Goal: Task Accomplishment & Management: Complete application form

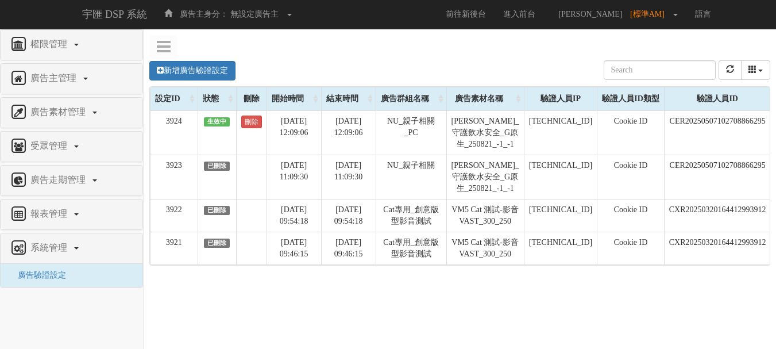
scroll to position [0, 112]
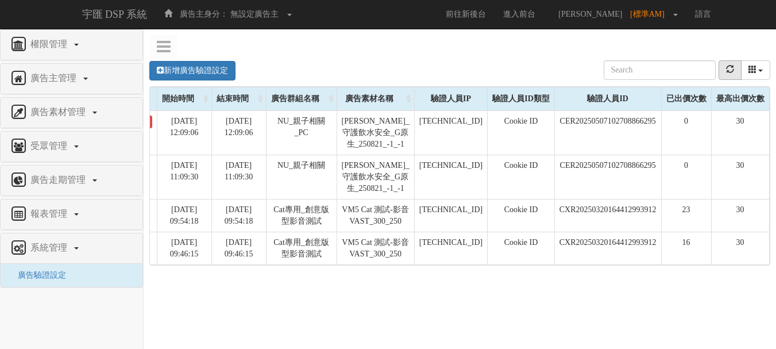
click at [733, 76] on button "refresh" at bounding box center [730, 70] width 23 height 20
click at [735, 76] on button "refresh" at bounding box center [730, 70] width 23 height 20
click at [725, 74] on button "refresh" at bounding box center [730, 70] width 23 height 20
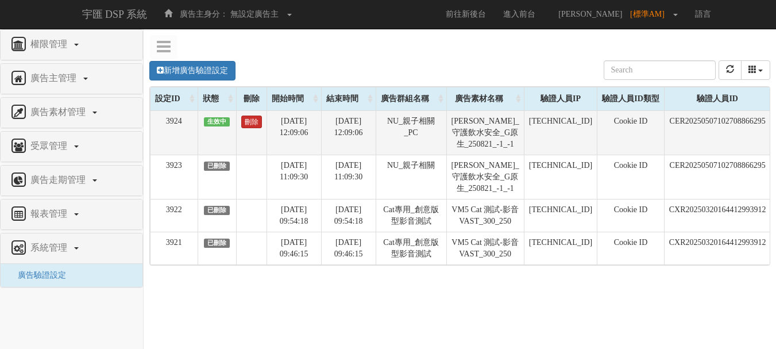
click at [251, 121] on link "刪除" at bounding box center [251, 122] width 21 height 13
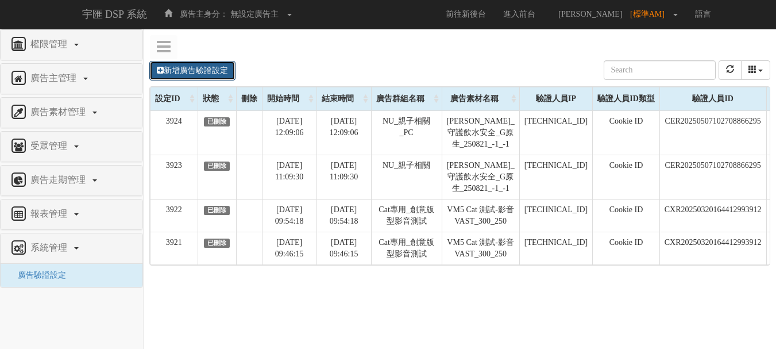
click at [201, 68] on link "新增廣告驗證設定" at bounding box center [192, 71] width 86 height 20
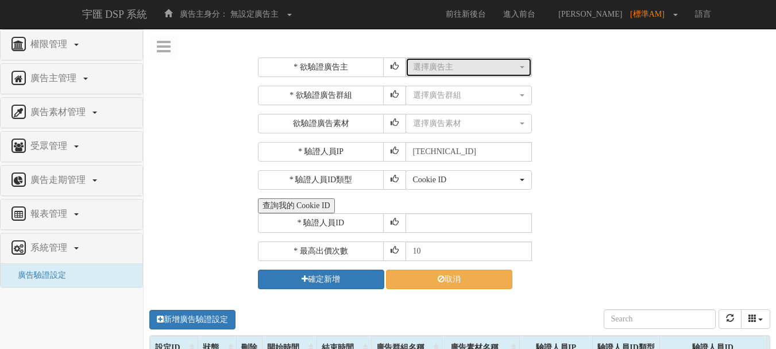
click at [443, 64] on div "選擇廣告主" at bounding box center [465, 66] width 105 height 11
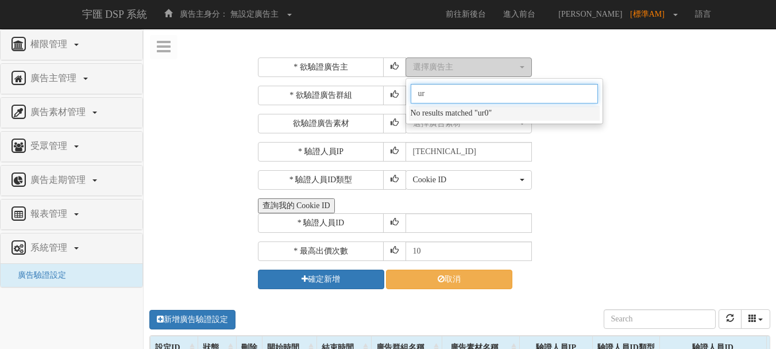
type input "u"
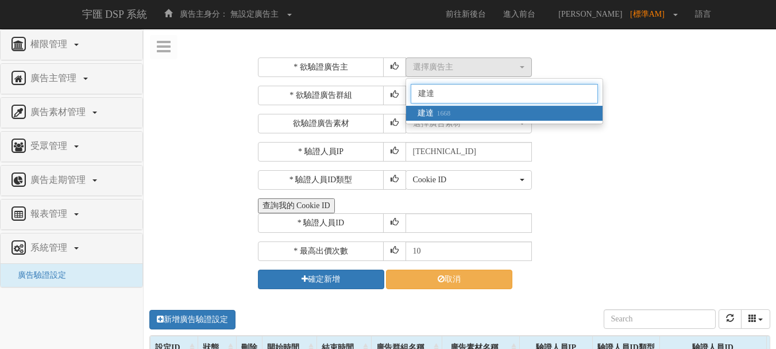
type input "建達"
click at [435, 106] on link "建達 1668" at bounding box center [504, 113] width 197 height 15
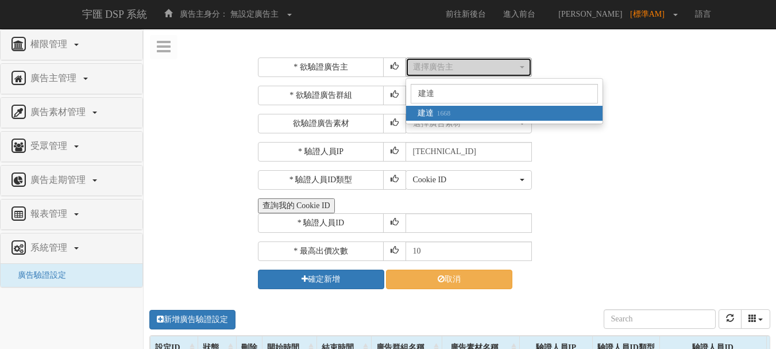
select select "1668"
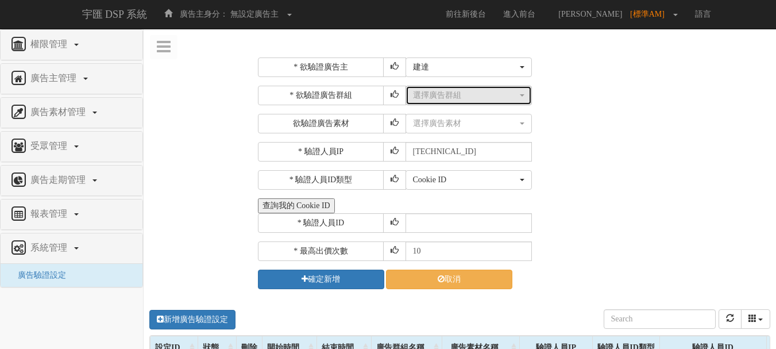
click at [477, 102] on button "選擇廣告群組" at bounding box center [469, 96] width 126 height 20
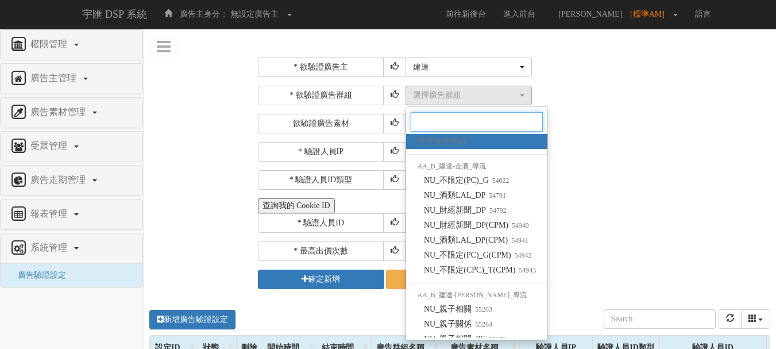
scroll to position [9, 0]
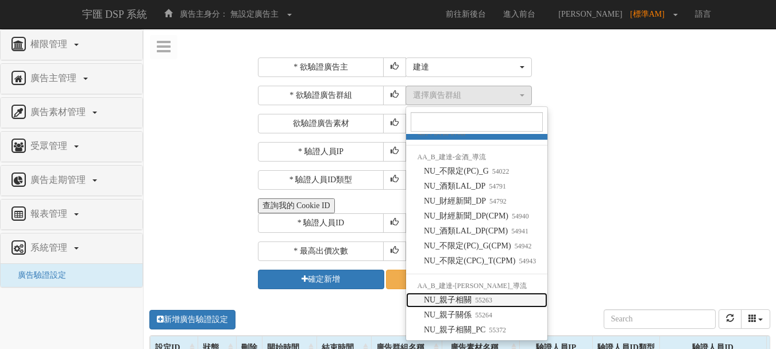
click at [491, 297] on small "55263" at bounding box center [482, 300] width 21 height 8
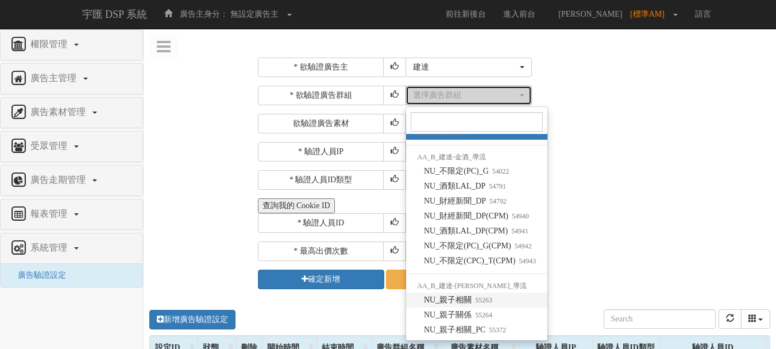
select select "55263"
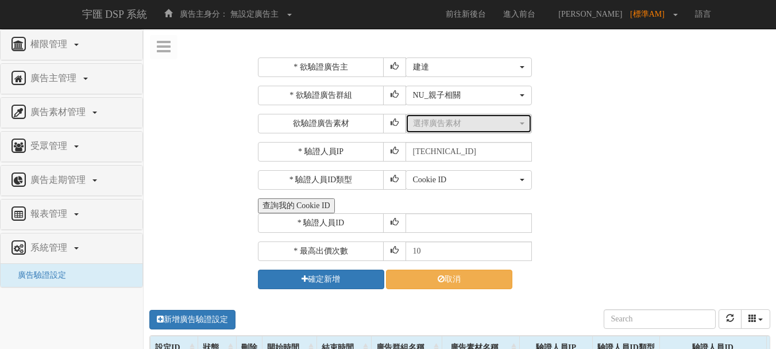
click at [462, 124] on div "選擇廣告素材" at bounding box center [465, 123] width 105 height 11
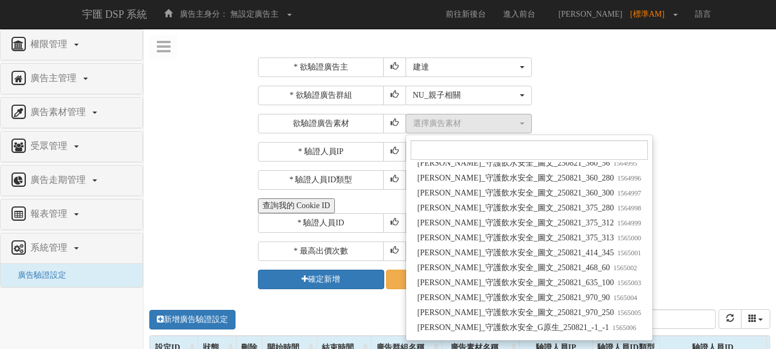
scroll to position [4229, 0]
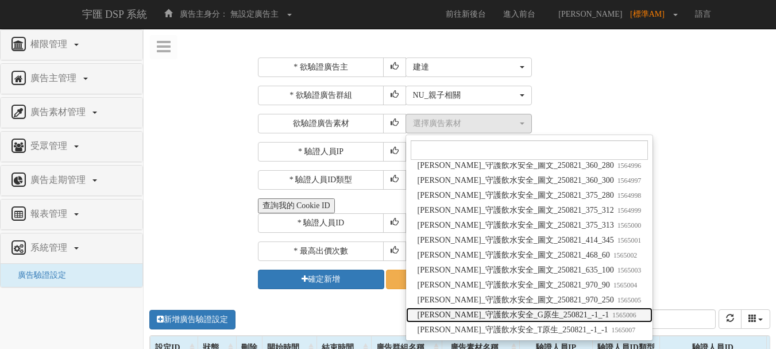
click at [537, 316] on span "飛利浦_守護飲水安全_G原生_250821_-1_-1 1565006" at bounding box center [527, 314] width 219 height 11
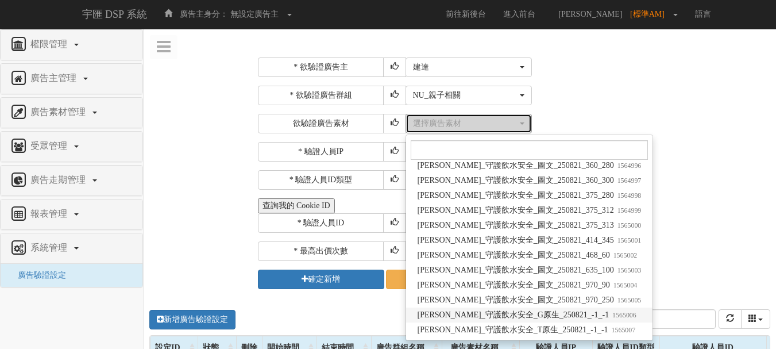
select select "1565006"
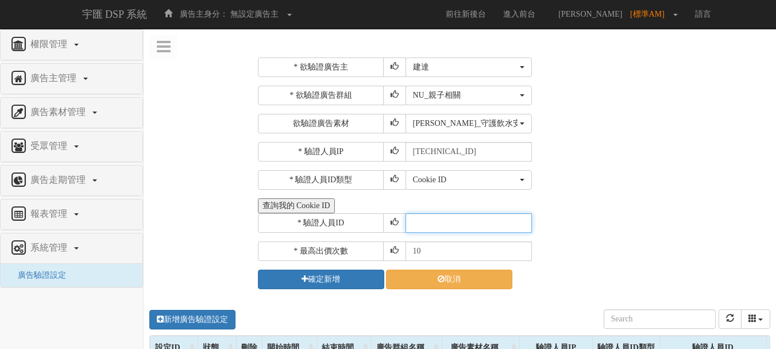
click at [448, 230] on input "text" at bounding box center [469, 223] width 126 height 20
type input "CER20250507102708866295"
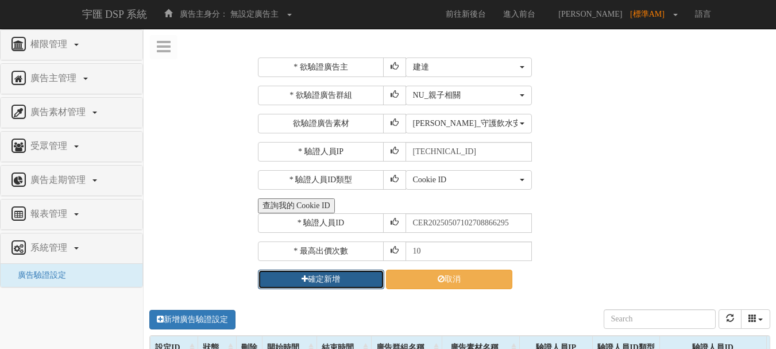
click at [324, 278] on button "確定新增" at bounding box center [321, 280] width 126 height 20
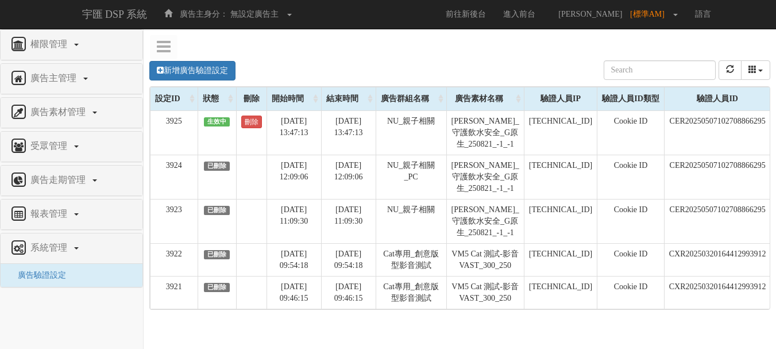
scroll to position [0, 112]
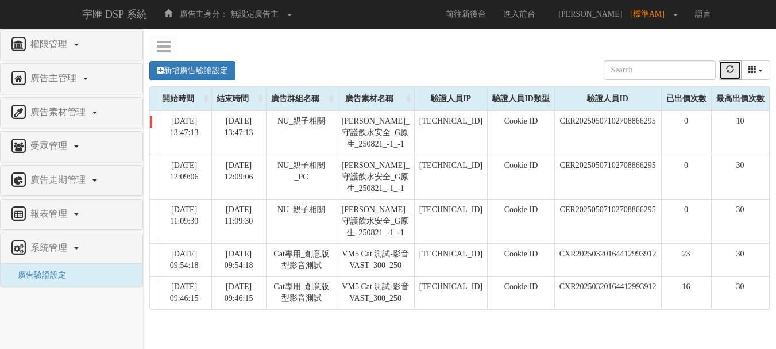
click at [732, 69] on icon "refresh" at bounding box center [730, 69] width 8 height 8
click at [729, 73] on icon "refresh" at bounding box center [730, 69] width 8 height 8
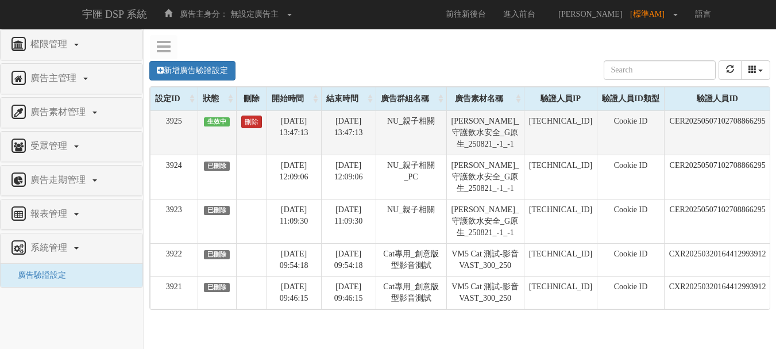
click at [246, 120] on link "刪除" at bounding box center [251, 122] width 21 height 13
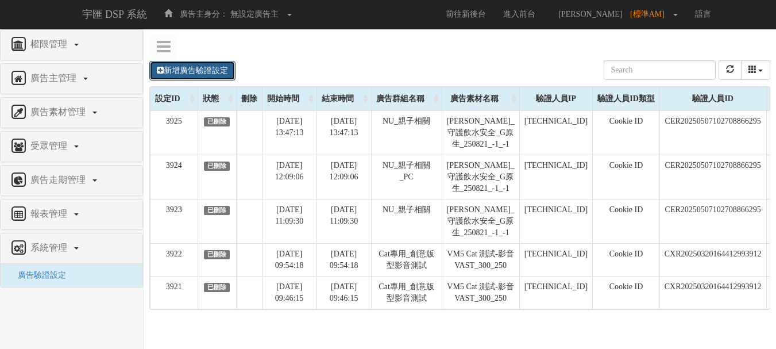
click at [228, 73] on link "新增廣告驗證設定" at bounding box center [192, 71] width 86 height 20
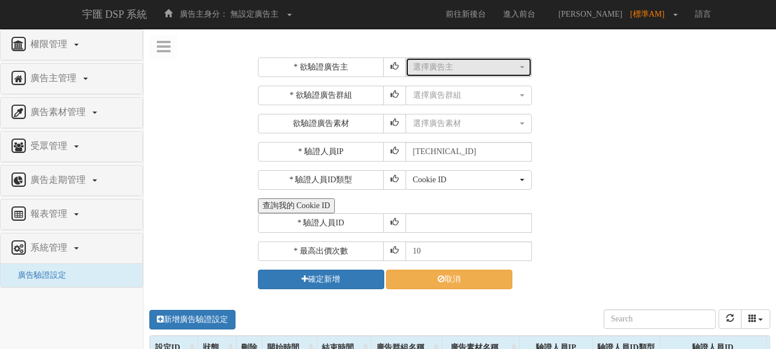
click at [445, 68] on div "選擇廣告主" at bounding box center [465, 66] width 105 height 11
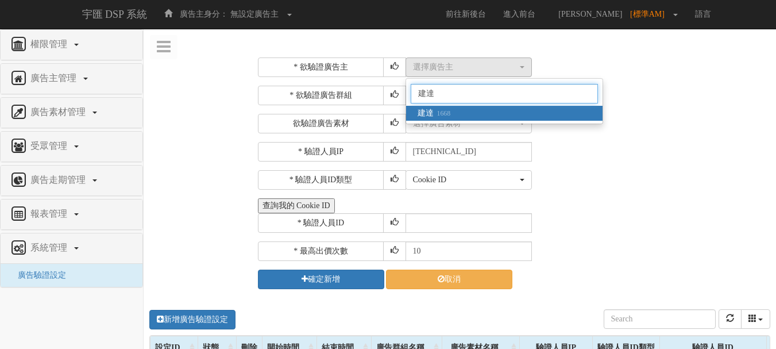
type input "建達"
click at [486, 105] on div "建達" at bounding box center [504, 94] width 197 height 24
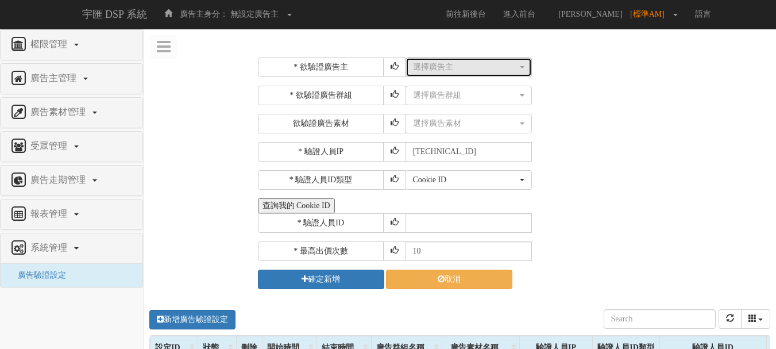
click at [472, 68] on div "選擇廣告主" at bounding box center [465, 66] width 105 height 11
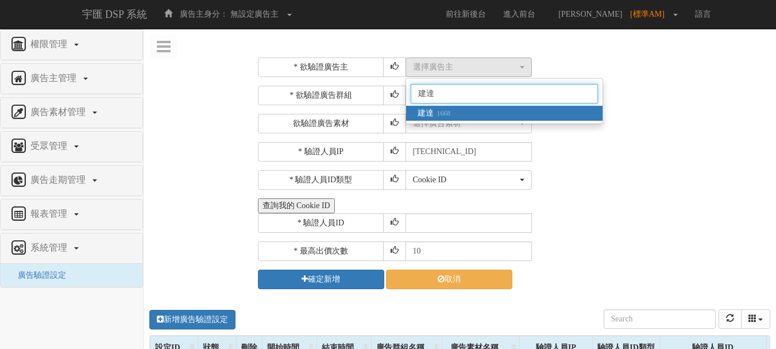
type input "建達"
click at [456, 112] on link "建達 1668" at bounding box center [504, 113] width 197 height 15
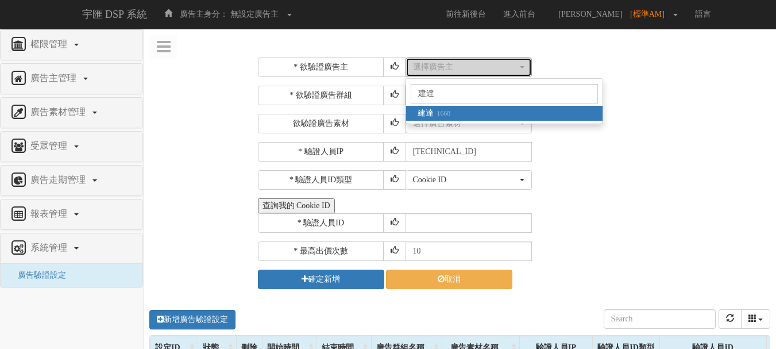
select select "1668"
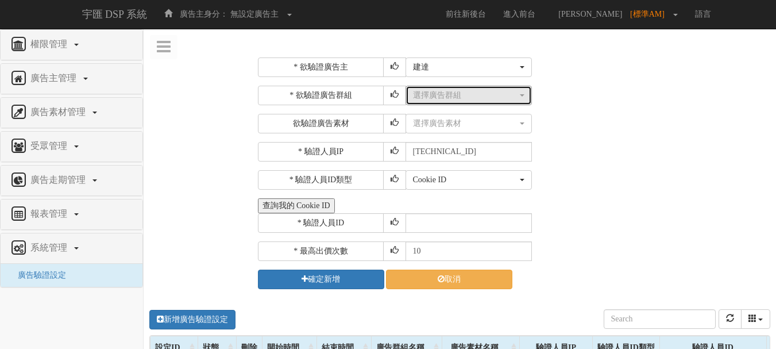
click at [456, 100] on div "選擇廣告群組" at bounding box center [465, 95] width 105 height 11
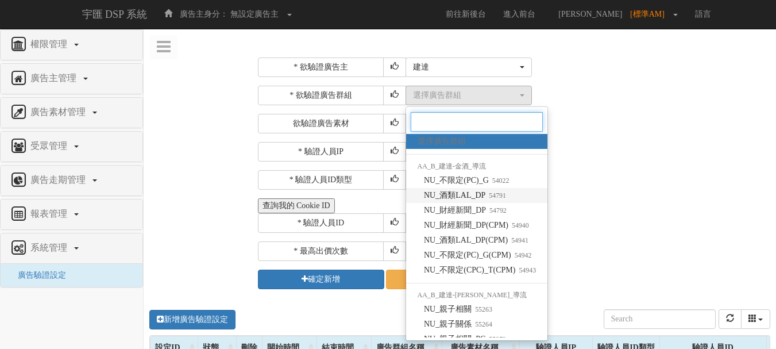
scroll to position [9, 0]
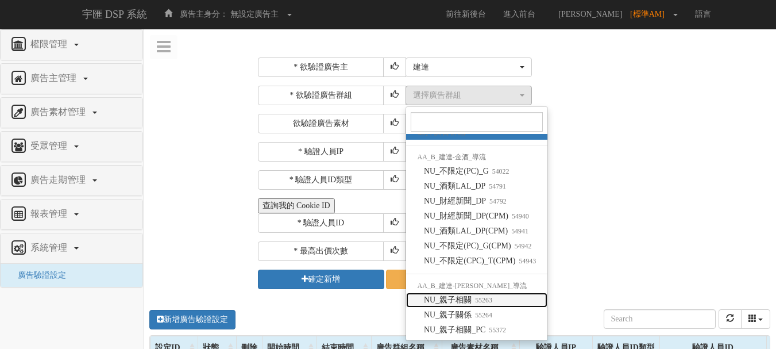
click at [460, 296] on span "NU_親子相關 55263" at bounding box center [458, 299] width 68 height 11
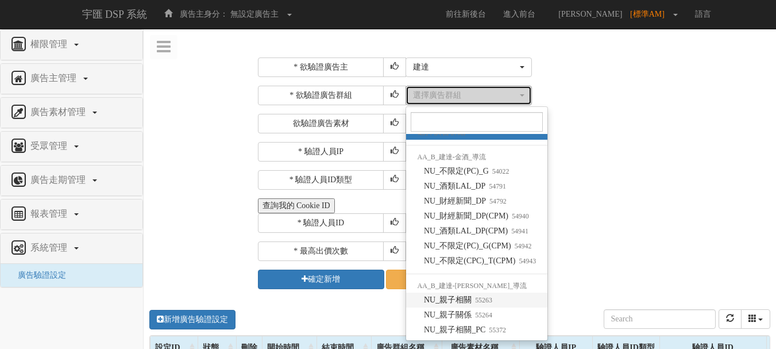
select select "55263"
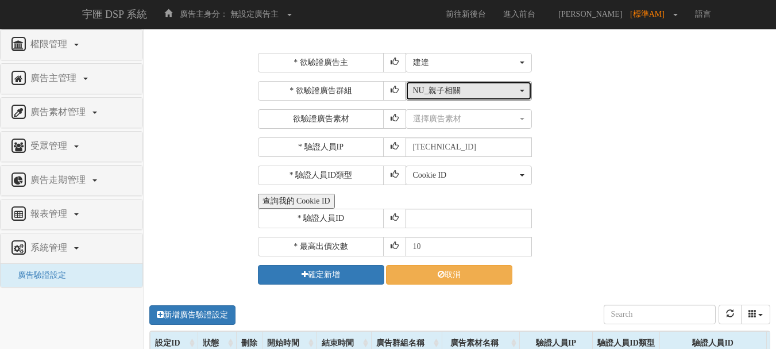
scroll to position [0, 0]
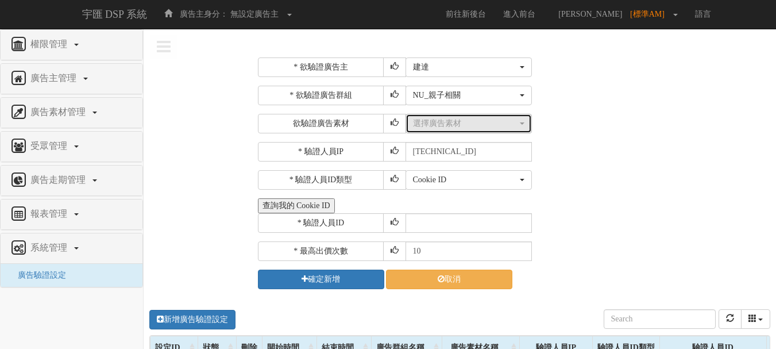
click at [460, 125] on div "選擇廣告素材" at bounding box center [465, 123] width 105 height 11
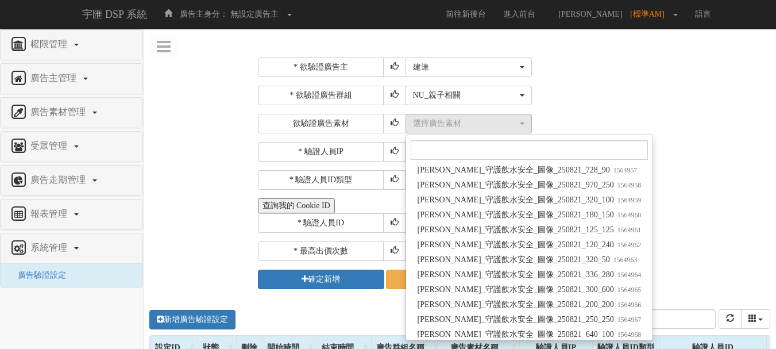
scroll to position [4229, 0]
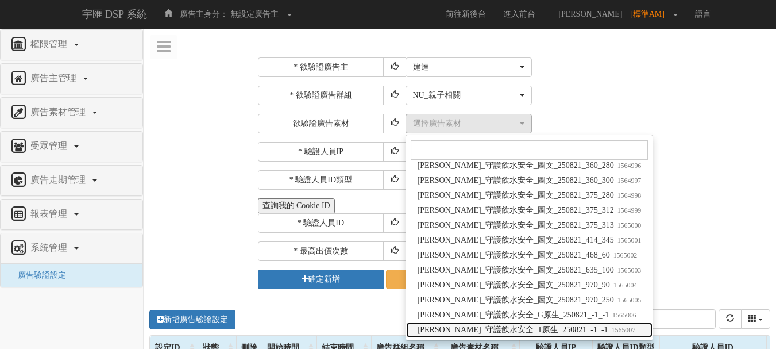
click at [565, 324] on link "飛利浦_守護飲水安全_T原生_250821_-1_-1 1565007" at bounding box center [529, 329] width 247 height 15
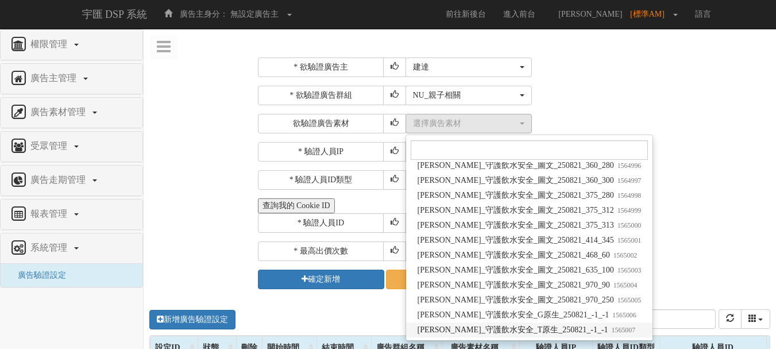
select select "1565007"
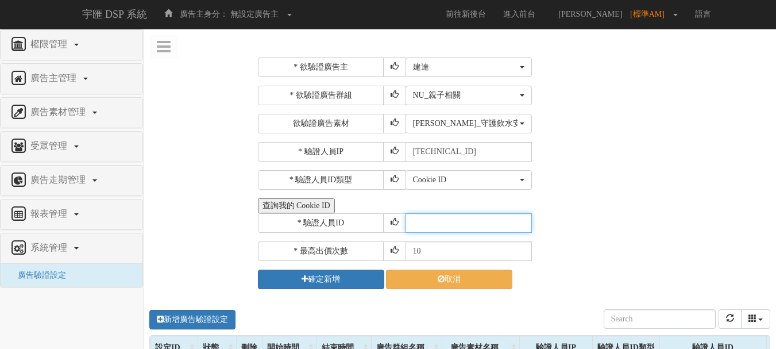
click at [453, 228] on input "text" at bounding box center [469, 223] width 126 height 20
type input "CER20250507102708866295"
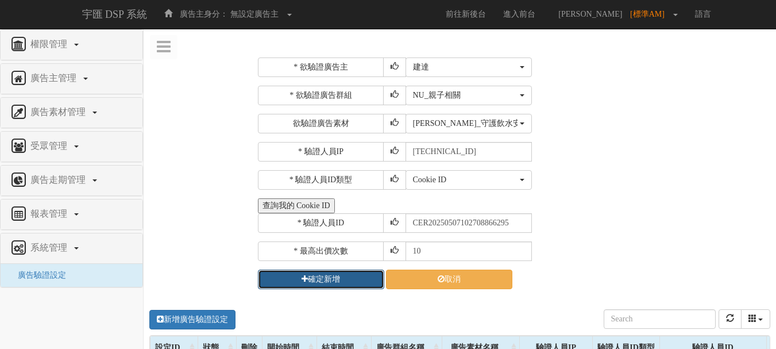
click at [348, 277] on button "確定新增" at bounding box center [321, 280] width 126 height 20
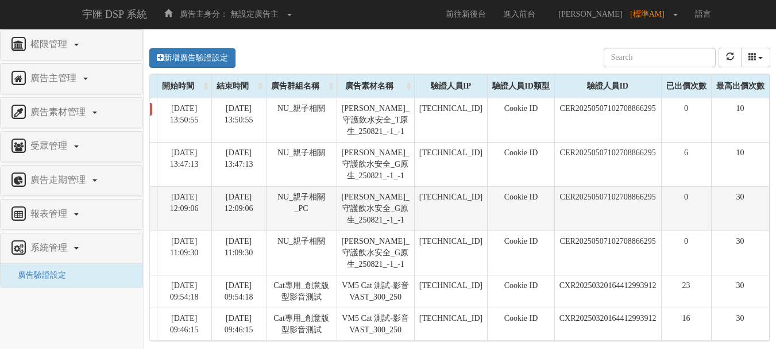
scroll to position [0, 0]
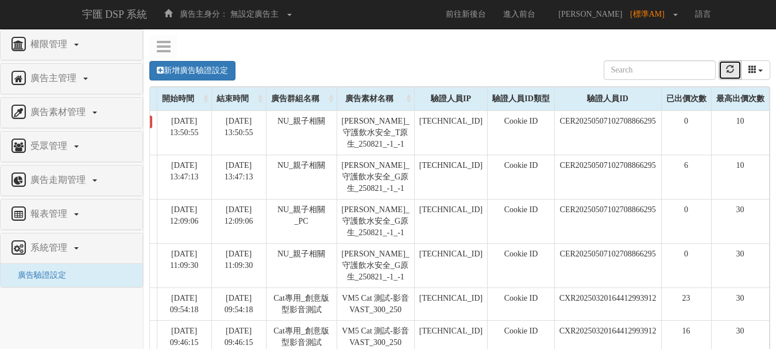
click at [722, 74] on button "refresh" at bounding box center [730, 70] width 23 height 20
click at [732, 73] on icon "refresh" at bounding box center [730, 69] width 8 height 8
click at [733, 70] on icon "refresh" at bounding box center [730, 69] width 8 height 8
click at [730, 73] on icon "refresh" at bounding box center [730, 69] width 8 height 8
click at [728, 76] on button "refresh" at bounding box center [730, 70] width 23 height 20
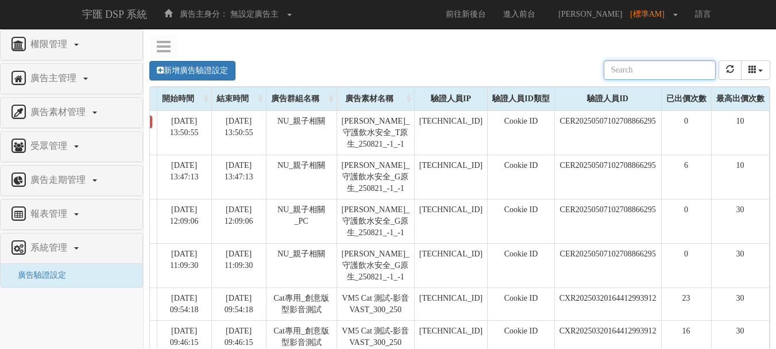
click at [306, 53] on div "新增廣告驗證設定 設定ID 狀態 刪除 開始時間 結束時間 廣告主ID 廣告主名稱 廣告走期ID 廣告走期名稱 廣告群組ID 廣告群組名稱 廣告素材 廣告素材…" at bounding box center [460, 221] width 633 height 345
click at [512, 60] on div "新增廣告驗證設定 設定ID 狀態 刪除 開始時間 結束時間 廣告主ID 廣告主名稱 廣告走期ID 廣告走期名稱 廣告群組ID 廣告群組名稱 廣告素材 廣告素材…" at bounding box center [459, 71] width 621 height 32
click at [334, 66] on div "新增廣告驗證設定 設定ID 狀態 刪除 開始時間 結束時間 廣告主ID 廣告主名稱 廣告走期ID 廣告走期名稱 廣告群組ID 廣告群組名稱 廣告素材 廣告素材…" at bounding box center [459, 71] width 621 height 32
click at [581, 68] on div "新增廣告驗證設定 設定ID 狀態 刪除 開始時間 結束時間 廣告主ID 廣告主名稱 廣告走期ID 廣告走期名稱 廣告群組ID 廣告群組名稱 廣告素材 廣告素材…" at bounding box center [459, 71] width 621 height 32
click at [726, 66] on icon "refresh" at bounding box center [730, 69] width 8 height 8
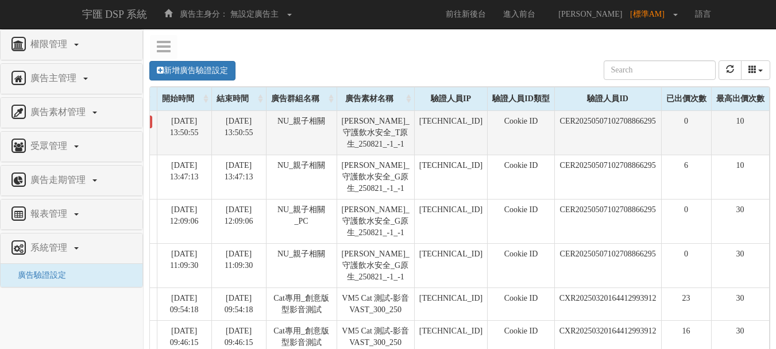
click at [528, 131] on td "Cookie ID" at bounding box center [521, 132] width 67 height 44
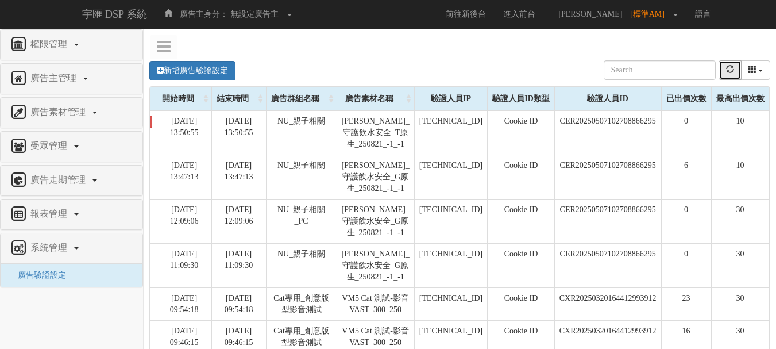
click at [724, 74] on button "refresh" at bounding box center [730, 70] width 23 height 20
click at [729, 70] on icon "refresh" at bounding box center [730, 69] width 8 height 8
click at [337, 42] on div "新增廣告驗證設定 設定ID 狀態 刪除 開始時間 結束時間 廣告主ID 廣告主名稱 廣告走期ID 廣告走期名稱 廣告群組ID 廣告群組名稱 廣告素材 廣告素材…" at bounding box center [460, 215] width 616 height 356
click at [733, 70] on icon "refresh" at bounding box center [730, 69] width 8 height 8
click at [731, 68] on icon "refresh" at bounding box center [730, 69] width 8 height 8
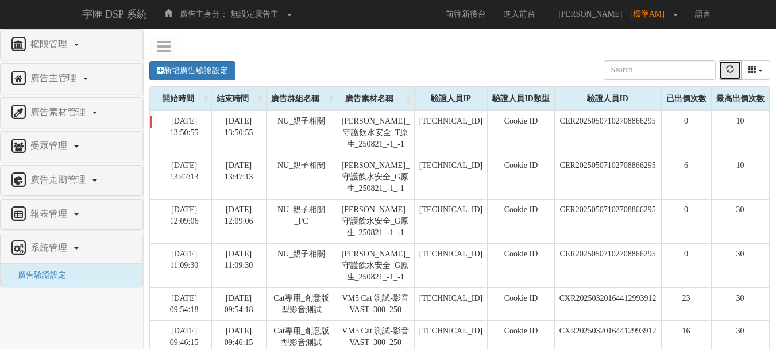
click at [735, 70] on button "refresh" at bounding box center [730, 70] width 23 height 20
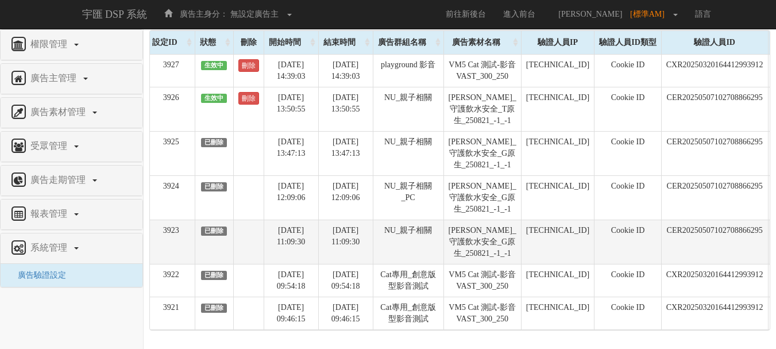
scroll to position [41, 0]
